Goal: Information Seeking & Learning: Learn about a topic

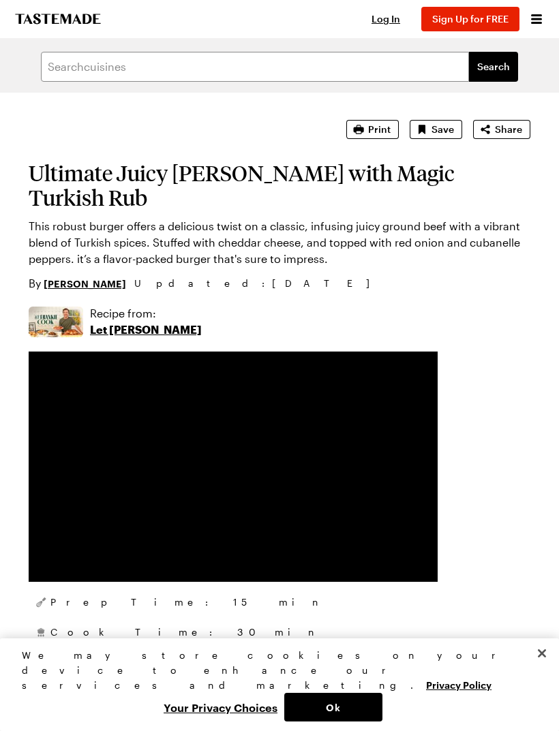
click at [398, 18] on span "Log In" at bounding box center [385, 19] width 29 height 12
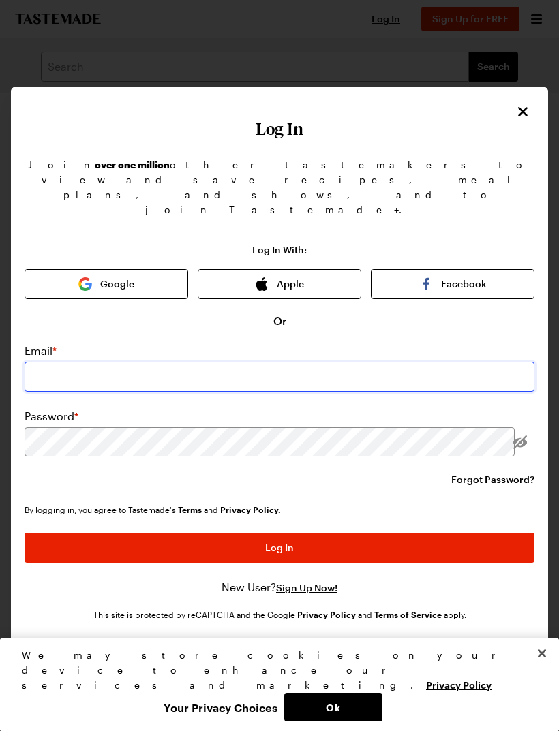
click at [197, 362] on input "email" at bounding box center [280, 377] width 510 height 30
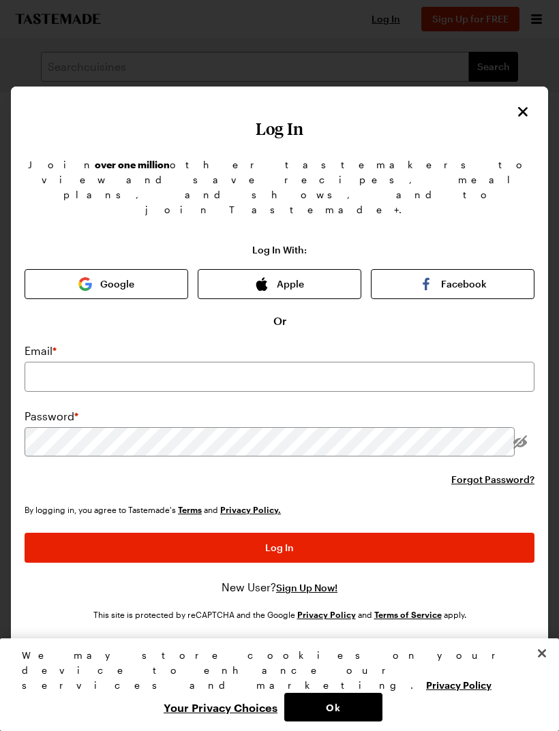
click at [520, 114] on icon "Close" at bounding box center [523, 112] width 10 height 10
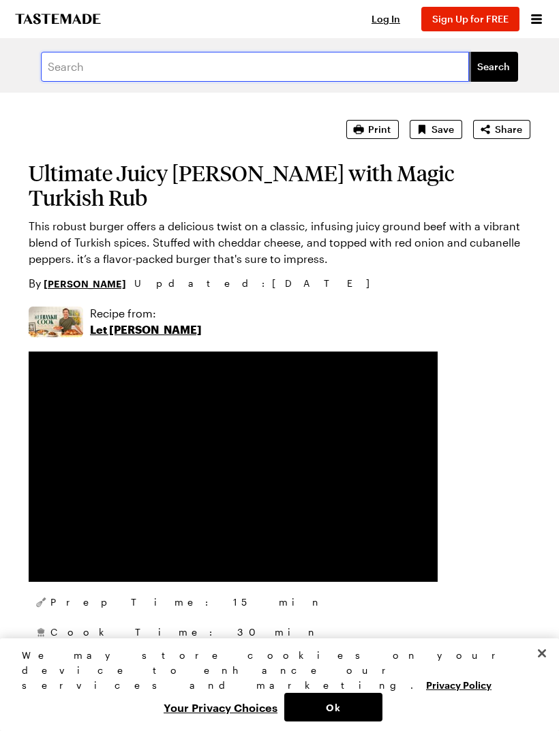
click at [110, 69] on input "text" at bounding box center [255, 67] width 428 height 30
type input "Let [PERSON_NAME]"
click at [499, 70] on span "Search" at bounding box center [493, 67] width 33 height 14
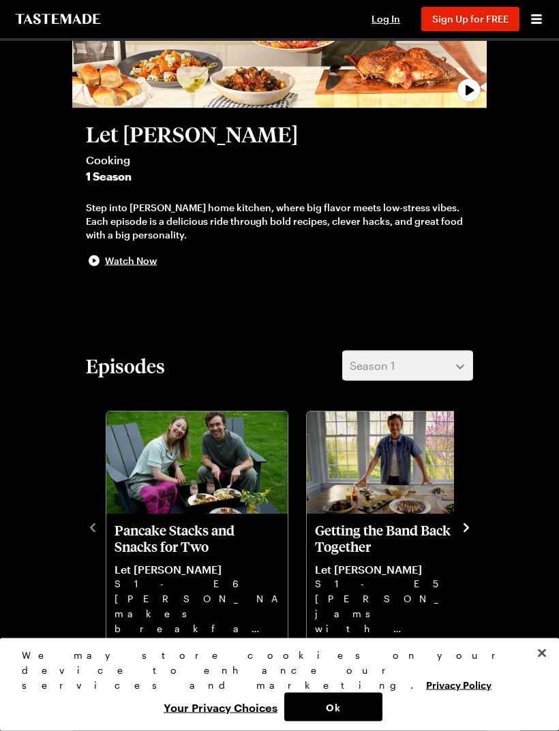
scroll to position [207, 0]
click at [469, 531] on icon "navigate to next item" at bounding box center [466, 528] width 14 height 14
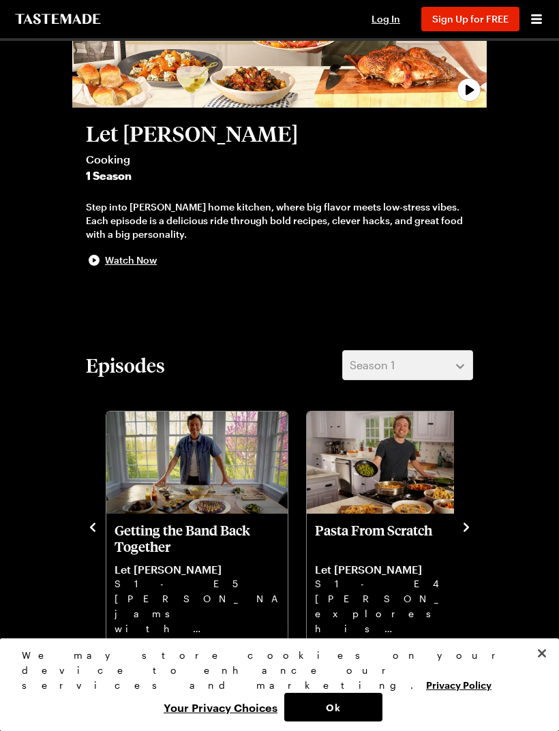
click at [386, 532] on p "Pasta From Scratch" at bounding box center [397, 538] width 165 height 33
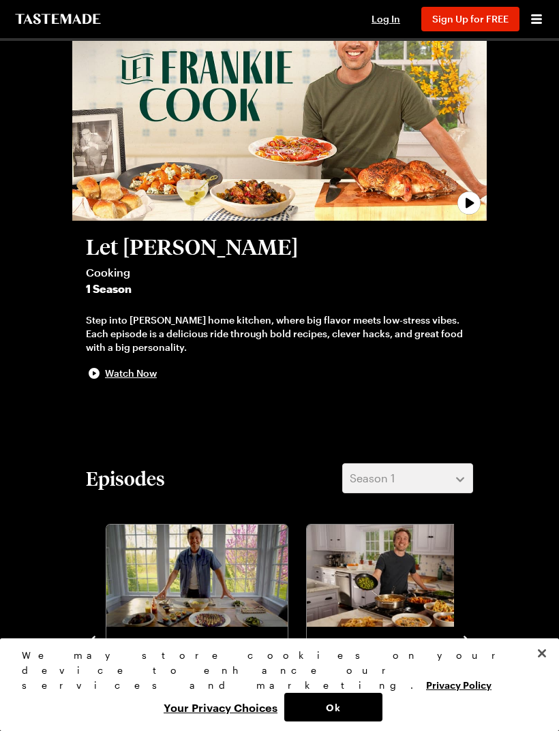
scroll to position [0, 0]
